Goal: Find specific page/section: Find specific page/section

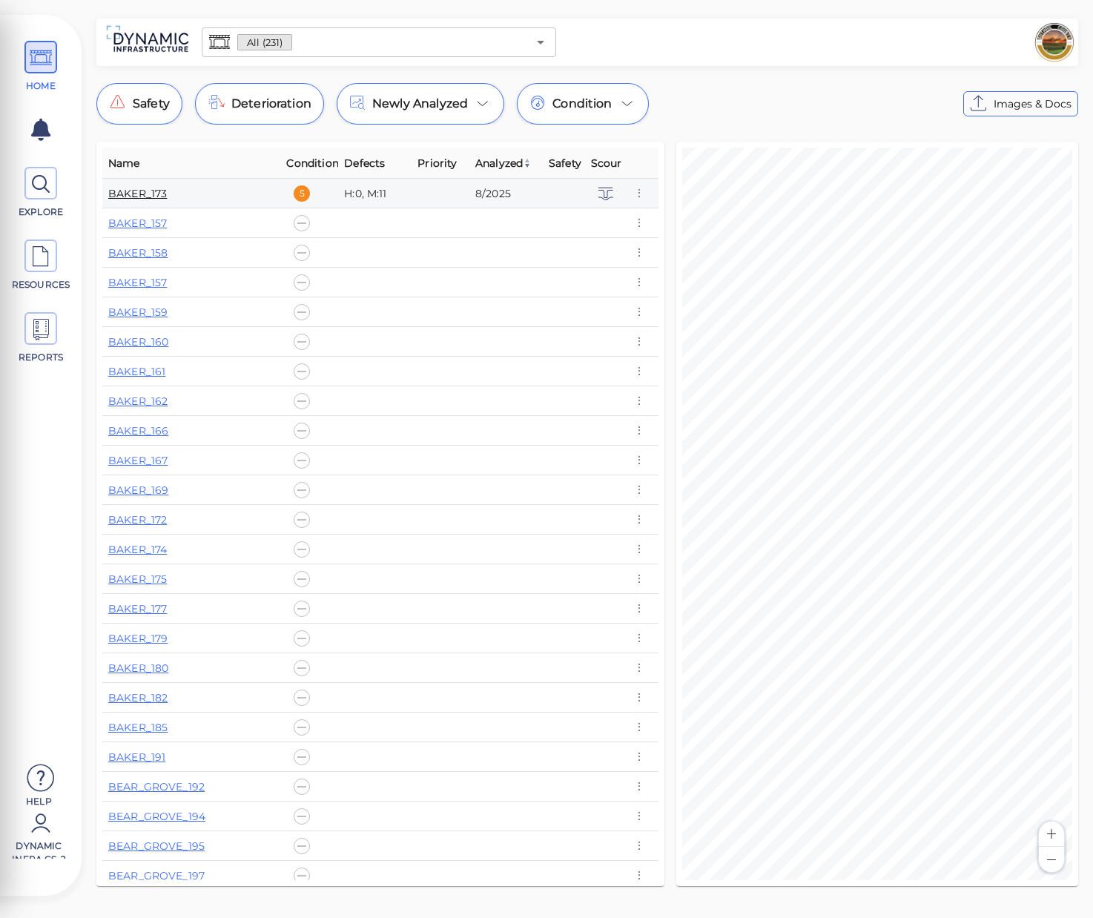
click at [127, 194] on link "BAKER_173" at bounding box center [137, 193] width 59 height 13
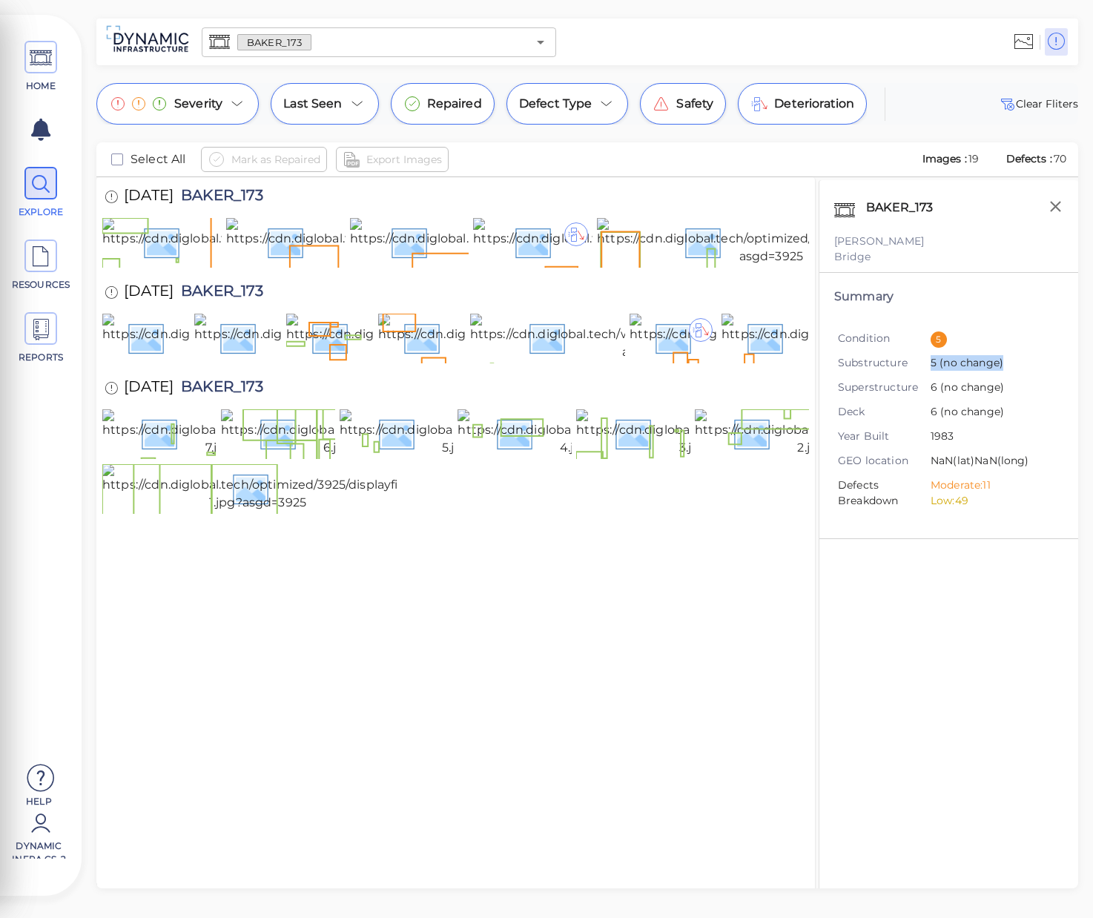
drag, startPoint x: 988, startPoint y: 365, endPoint x: 976, endPoint y: 370, distance: 12.9
click at [915, 365] on li "Substructure 5 (no change)" at bounding box center [945, 363] width 214 height 17
drag, startPoint x: 1006, startPoint y: 413, endPoint x: 929, endPoint y: 404, distance: 77.6
click at [929, 404] on li "Deck 6 (no change)" at bounding box center [945, 412] width 214 height 17
drag, startPoint x: 994, startPoint y: 237, endPoint x: 1013, endPoint y: 227, distance: 21.6
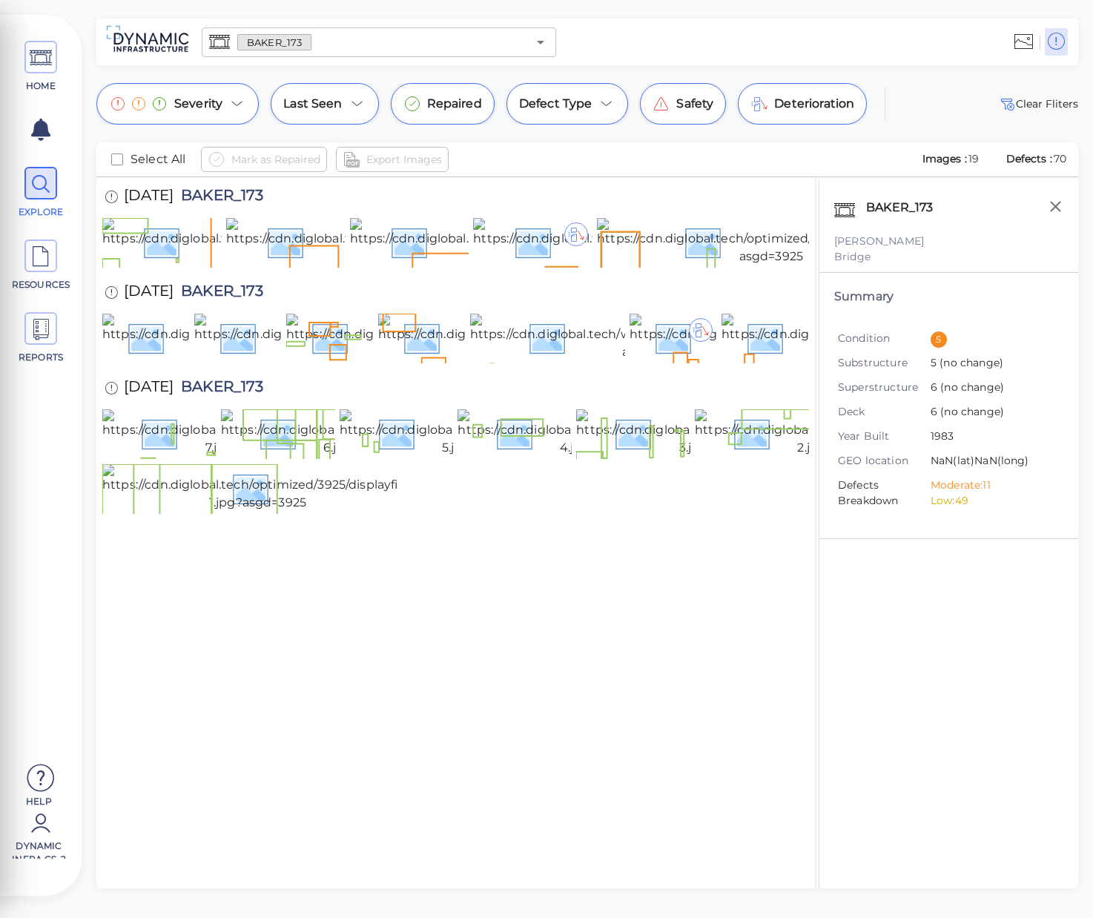
click at [1009, 231] on div "BAKER_173 Guthrie Bridge" at bounding box center [948, 226] width 259 height 93
click at [1051, 216] on button "button" at bounding box center [1055, 206] width 30 height 30
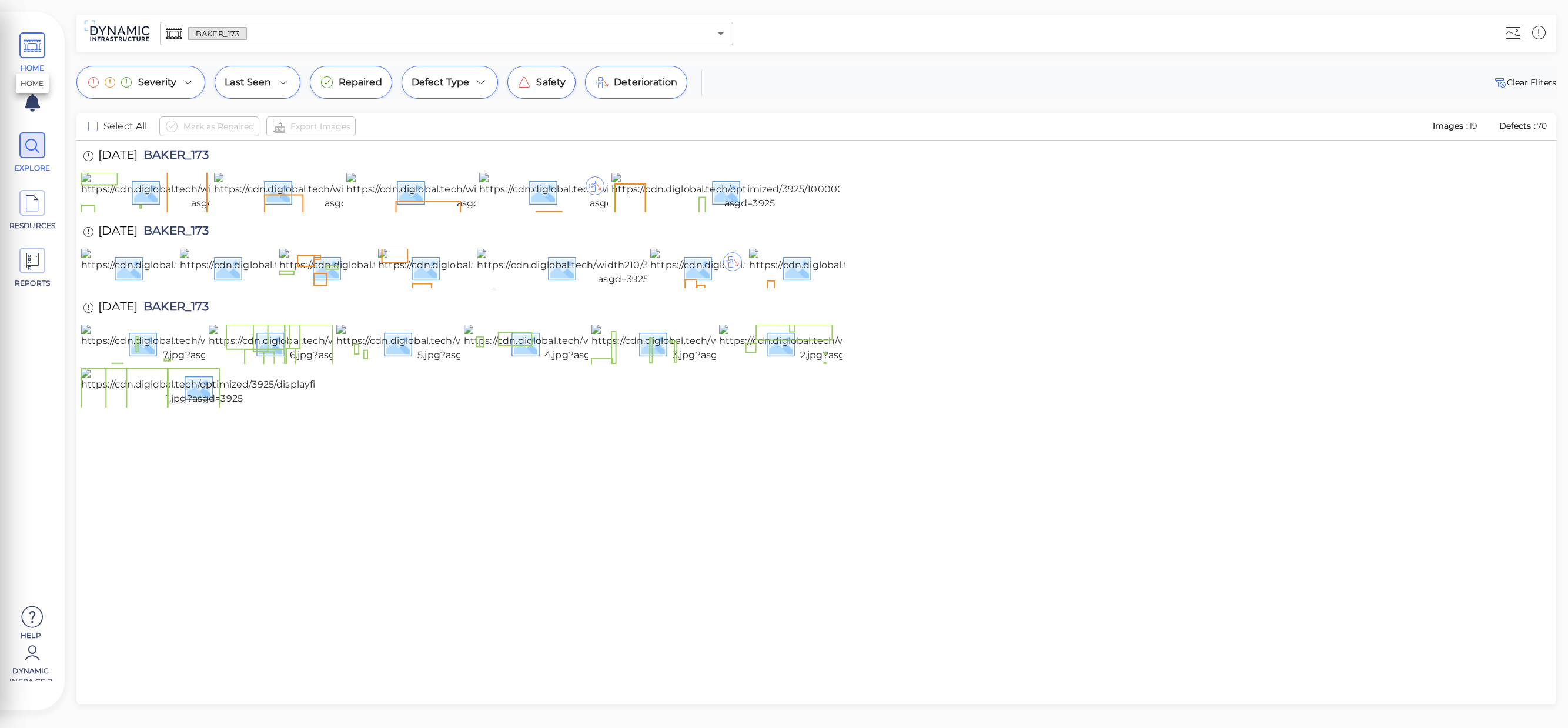
click at [42, 71] on span "HOME" at bounding box center [33, 67] width 50 height 10
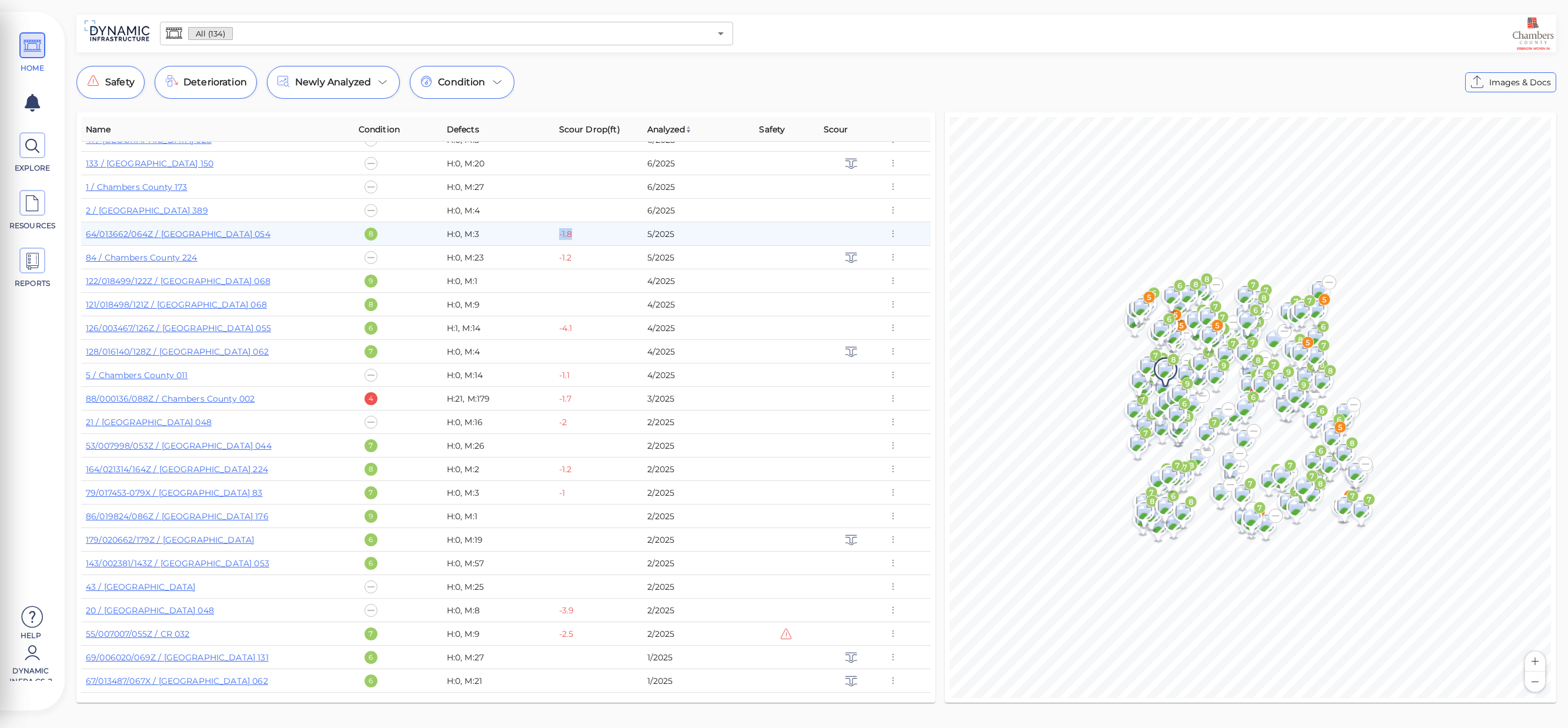
scroll to position [117, 0]
